Goal: Navigation & Orientation: Find specific page/section

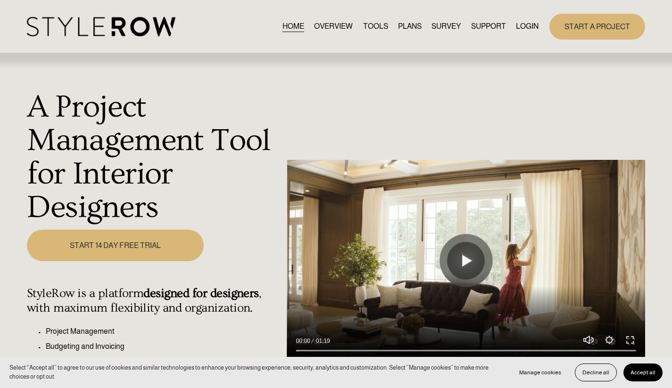
click at [518, 25] on link "LOGIN" at bounding box center [527, 26] width 23 height 13
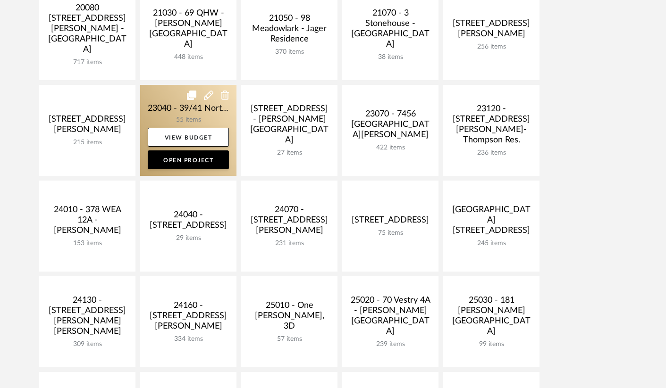
scroll to position [249, 0]
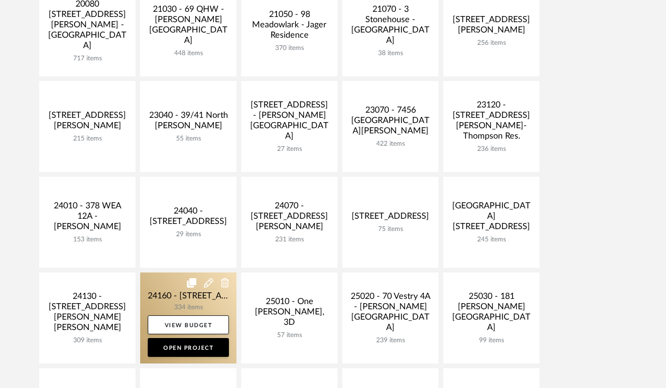
click at [201, 298] on link at bounding box center [188, 318] width 96 height 91
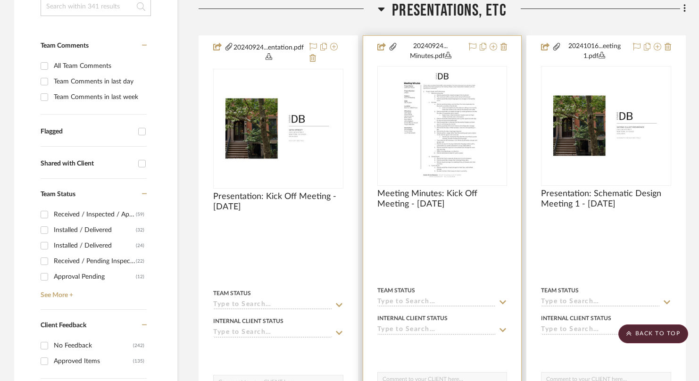
scroll to position [231, 0]
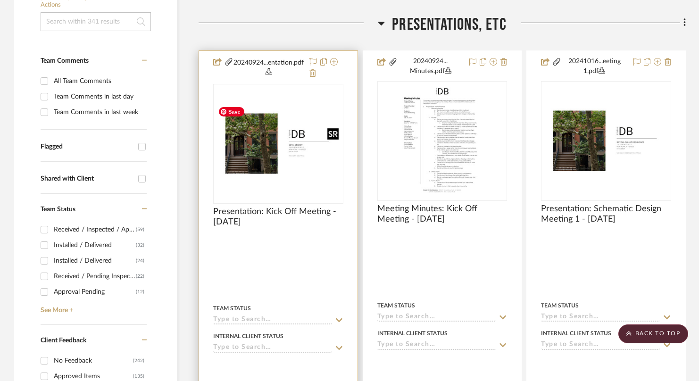
click at [262, 146] on img "0" at bounding box center [278, 143] width 128 height 83
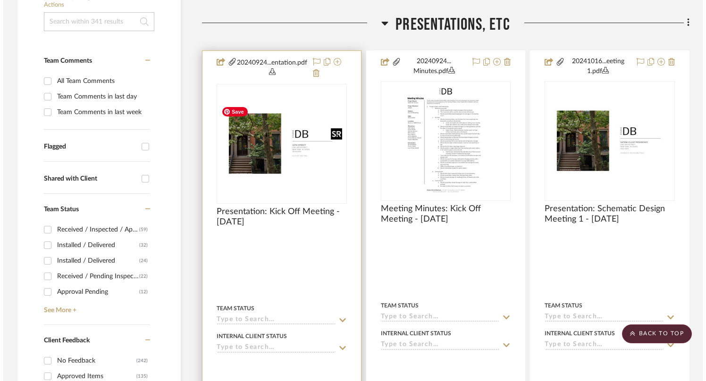
scroll to position [0, 0]
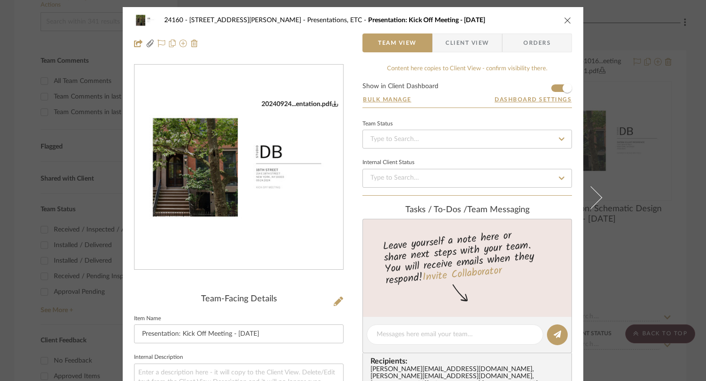
click at [243, 233] on img "0" at bounding box center [238, 167] width 209 height 135
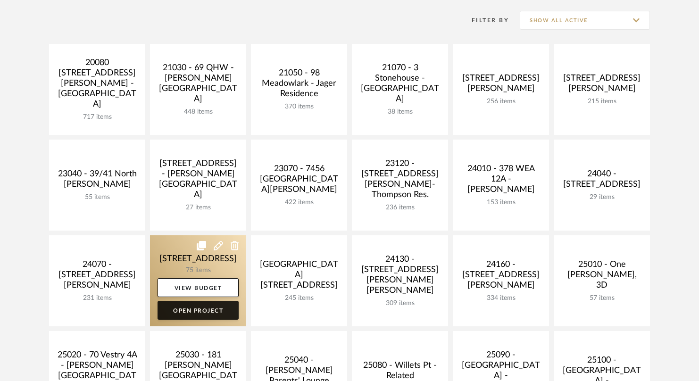
scroll to position [190, 0]
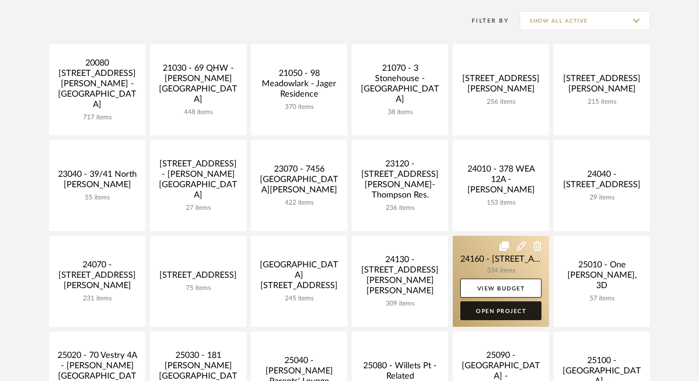
click at [491, 302] on link "Open Project" at bounding box center [501, 311] width 81 height 19
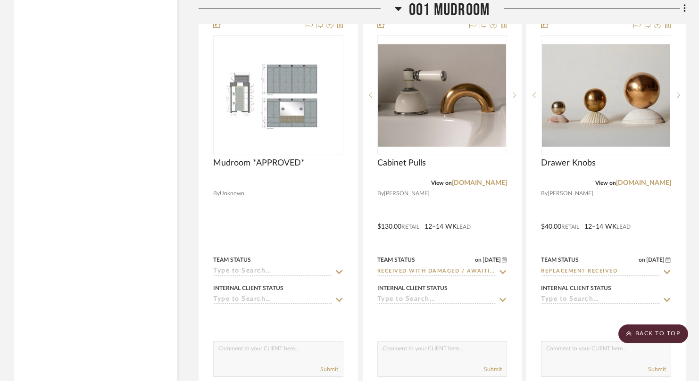
scroll to position [4312, 0]
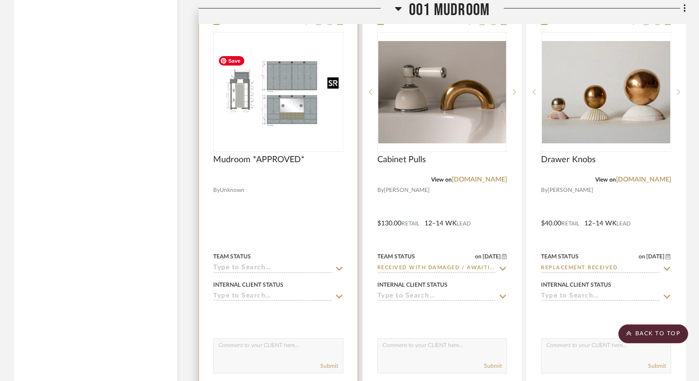
click at [302, 115] on img "0" at bounding box center [278, 92] width 128 height 73
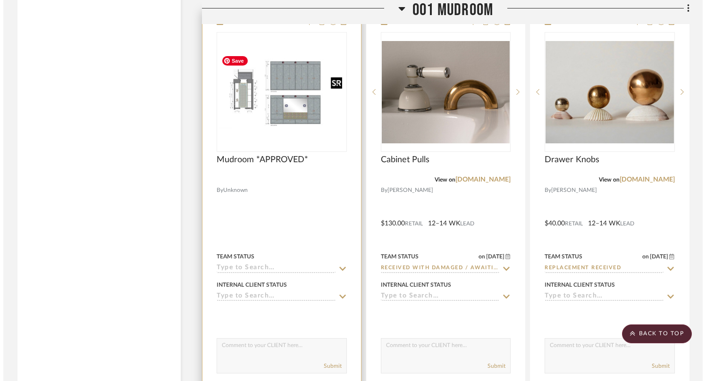
scroll to position [0, 0]
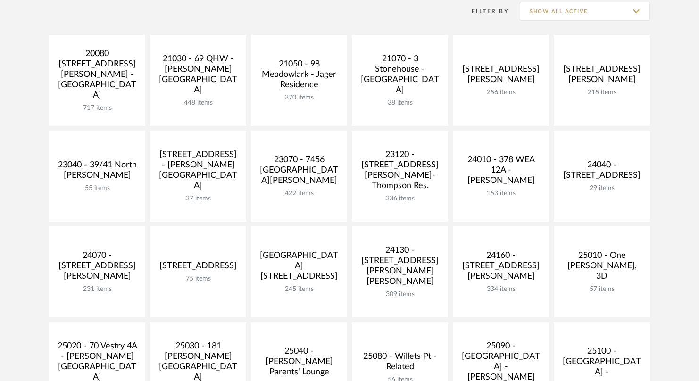
scroll to position [190, 0]
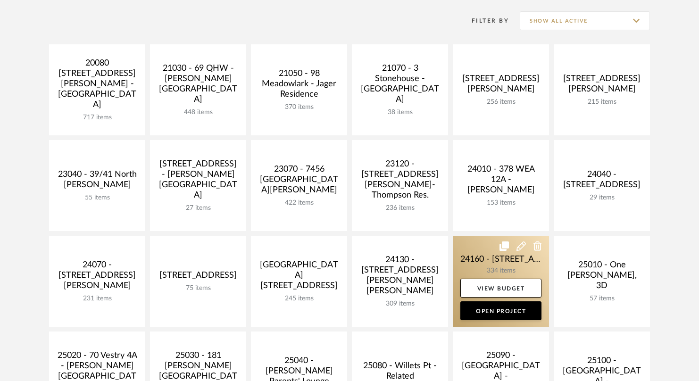
click at [481, 275] on link at bounding box center [501, 281] width 96 height 91
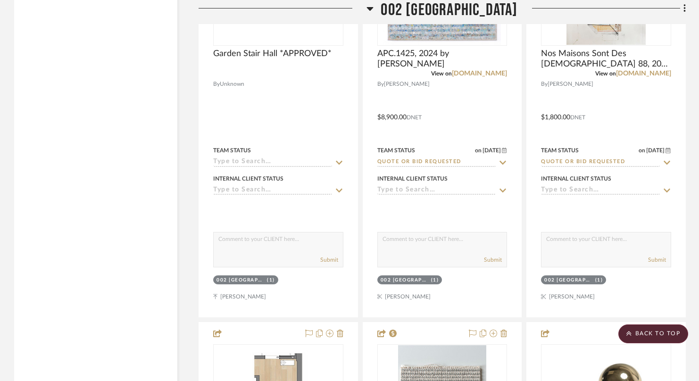
scroll to position [5606, 0]
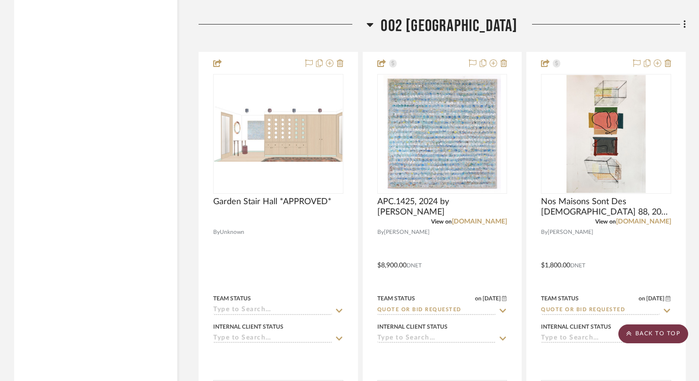
click at [645, 335] on scroll-to-top-button "BACK TO TOP" at bounding box center [654, 334] width 70 height 19
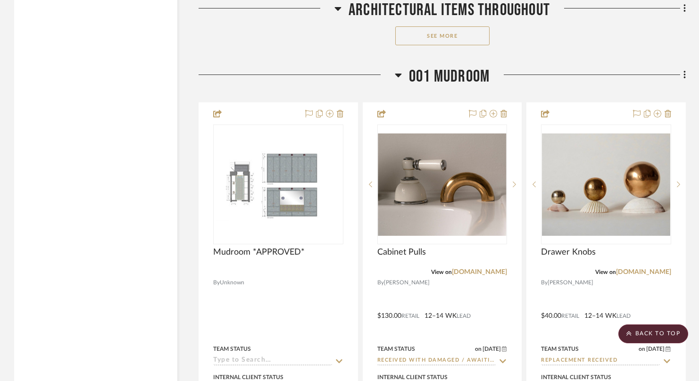
scroll to position [4223, 0]
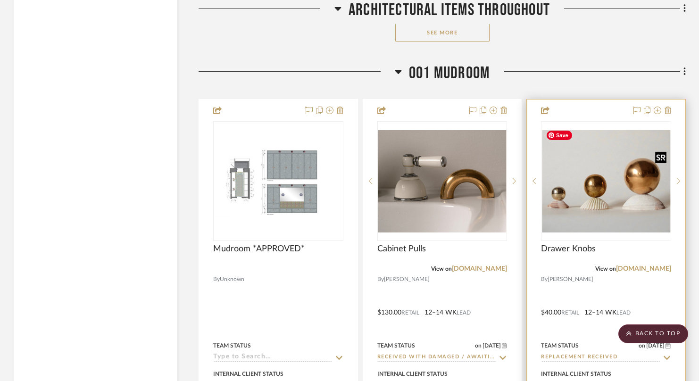
click at [610, 171] on img "0" at bounding box center [606, 181] width 128 height 102
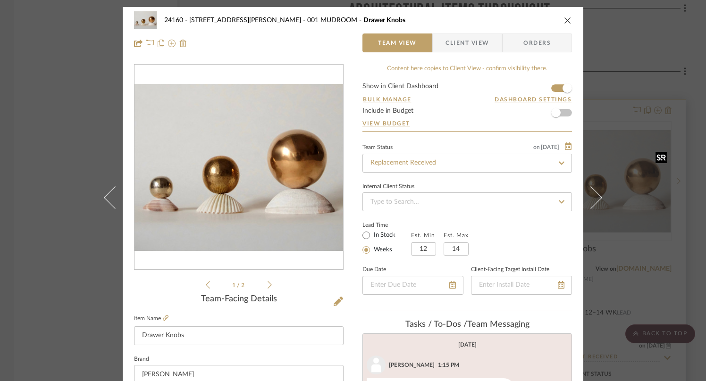
scroll to position [32, 0]
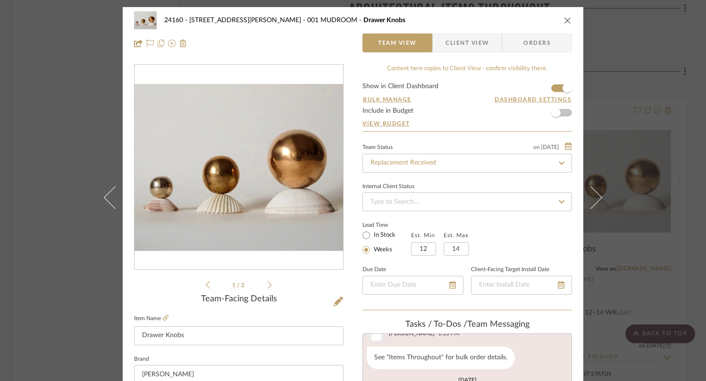
click at [474, 41] on span "Client View" at bounding box center [466, 43] width 43 height 19
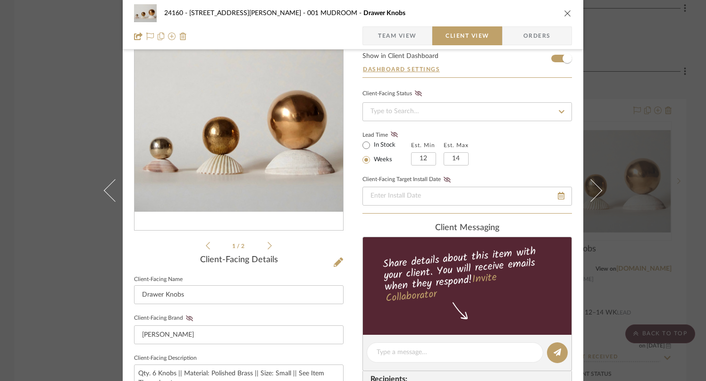
scroll to position [0, 0]
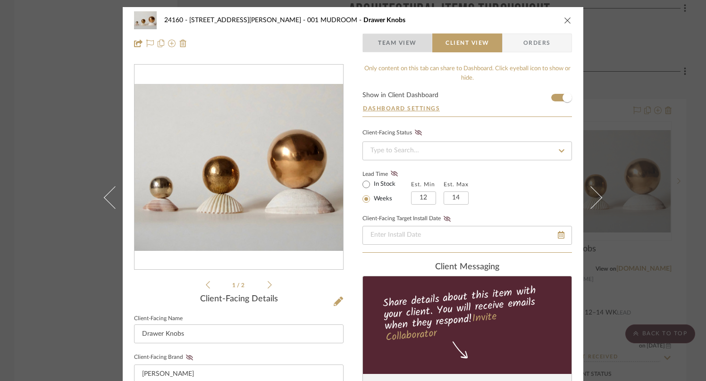
click at [403, 40] on span "Team View" at bounding box center [397, 43] width 39 height 19
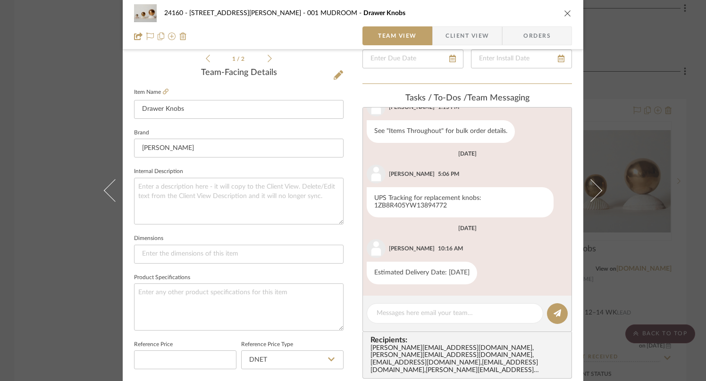
scroll to position [249, 0]
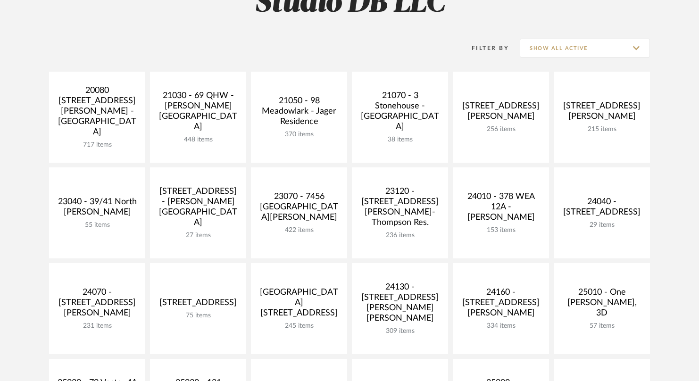
scroll to position [165, 0]
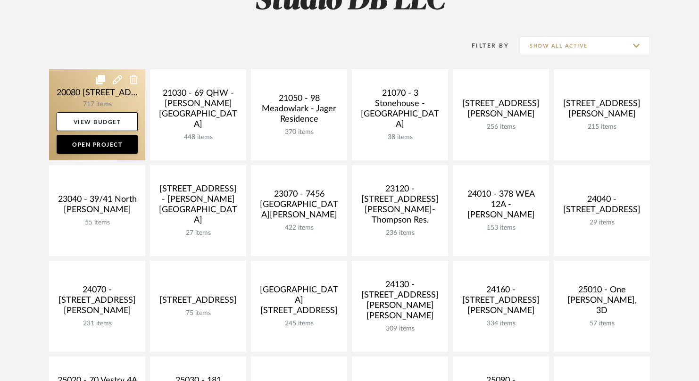
click at [75, 90] on link at bounding box center [97, 114] width 96 height 91
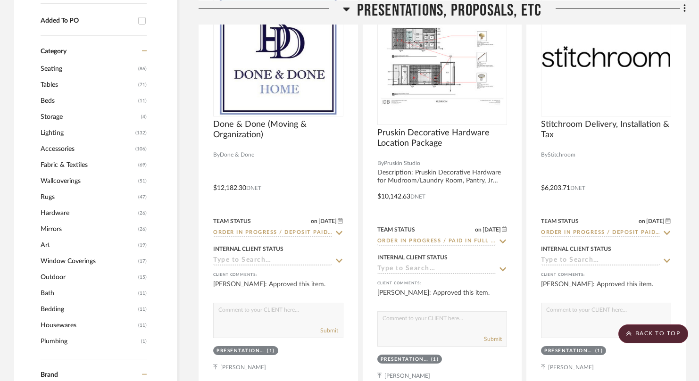
scroll to position [799, 0]
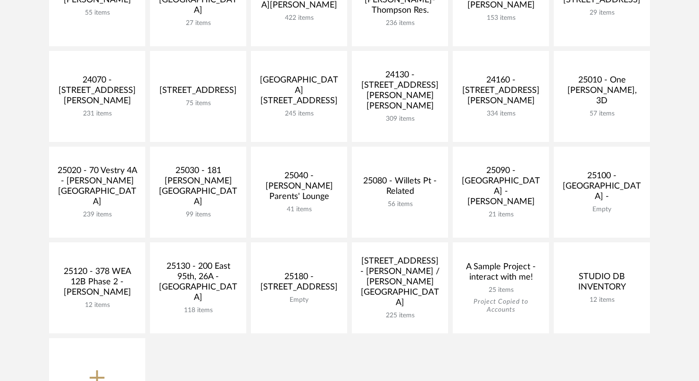
scroll to position [373, 0]
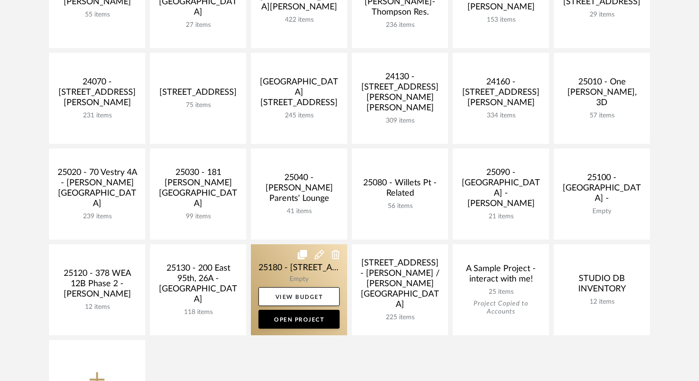
click at [322, 277] on link at bounding box center [299, 289] width 96 height 91
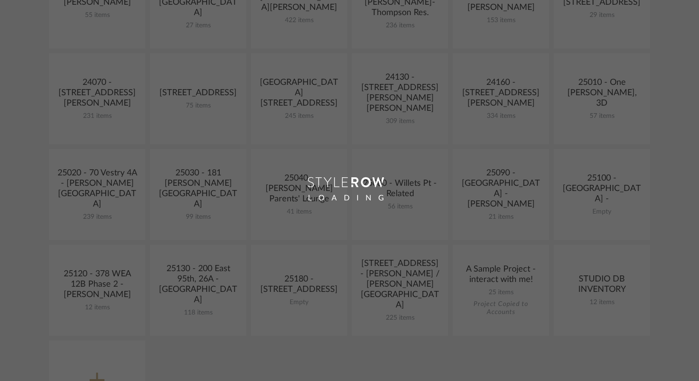
scroll to position [373, 0]
